Goal: Download file/media

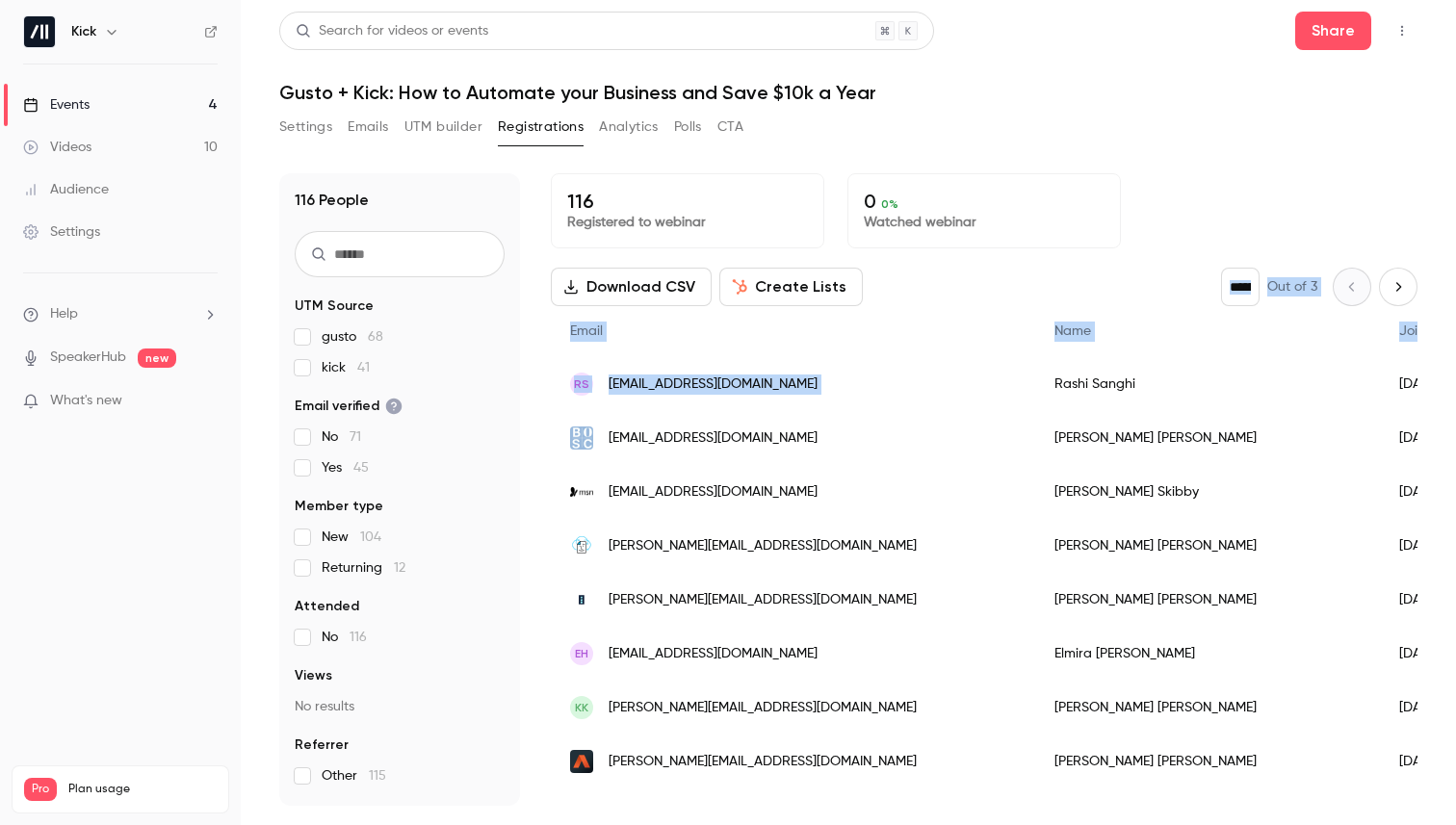
drag, startPoint x: 926, startPoint y: 289, endPoint x: 1037, endPoint y: 349, distance: 126.2
click at [1037, 309] on div "Name" at bounding box center [1207, 332] width 345 height 51
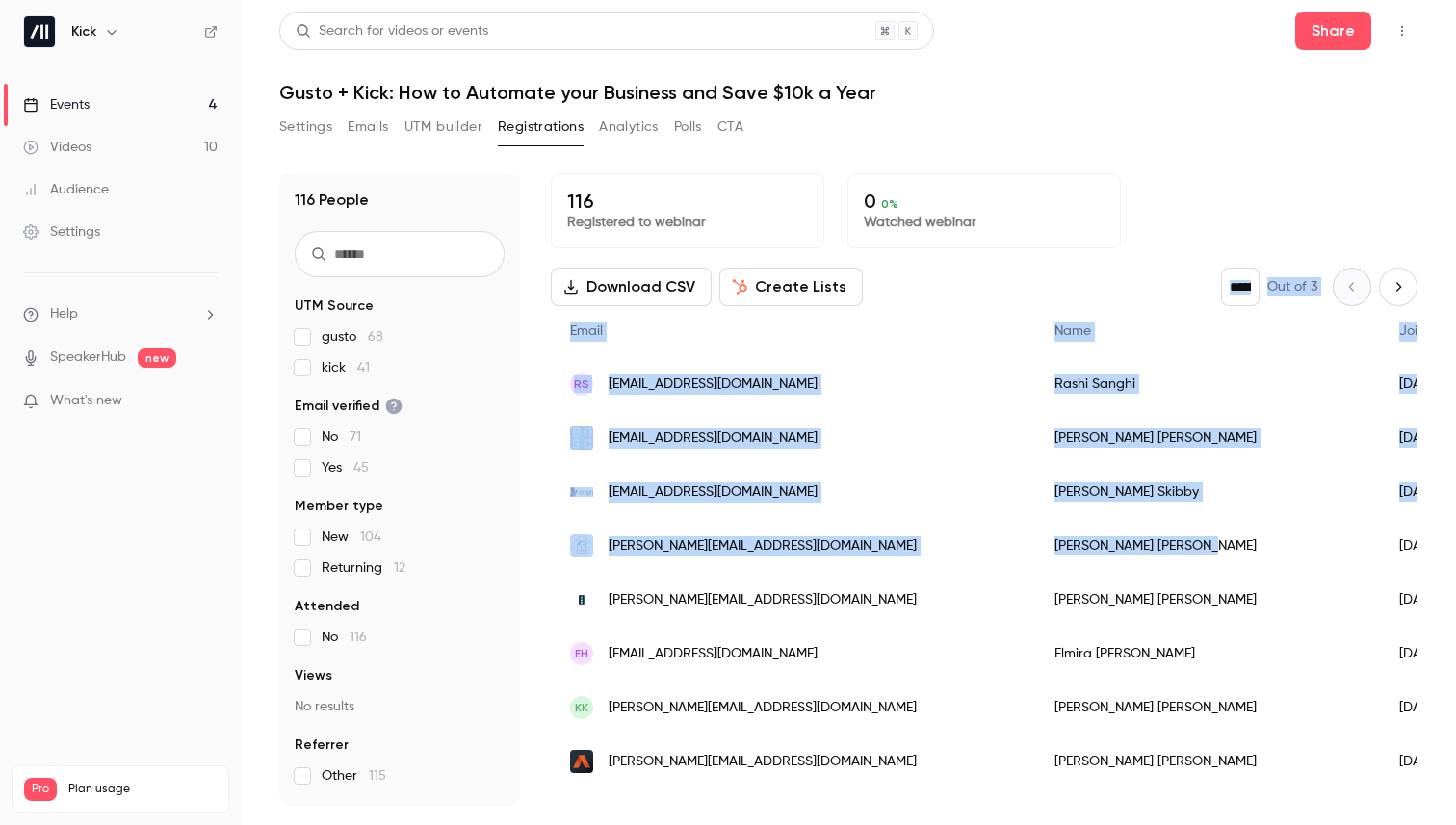
drag, startPoint x: 1017, startPoint y: 299, endPoint x: 1039, endPoint y: 540, distance: 242.0
click at [1071, 275] on div "Download CSV Create Lists * Out of 3" at bounding box center [983, 287] width 866 height 39
